Goal: Find specific fact: Find contact information

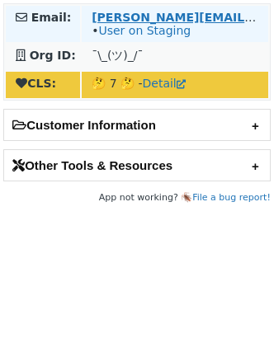
click at [125, 20] on strong "josh@bodyhealth.com" at bounding box center [258, 17] width 332 height 13
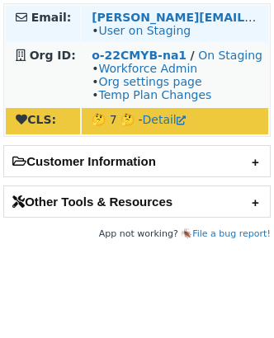
click at [162, 8] on td "josh@bodyhealth.com • User on Staging" at bounding box center [175, 24] width 186 height 36
click at [158, 17] on strong "[PERSON_NAME][EMAIL_ADDRESS][DOMAIN_NAME]" at bounding box center [258, 17] width 332 height 13
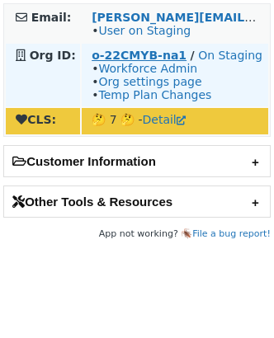
click at [175, 51] on strong "o-22CMYB-na1" at bounding box center [139, 55] width 95 height 13
